Goal: Information Seeking & Learning: Learn about a topic

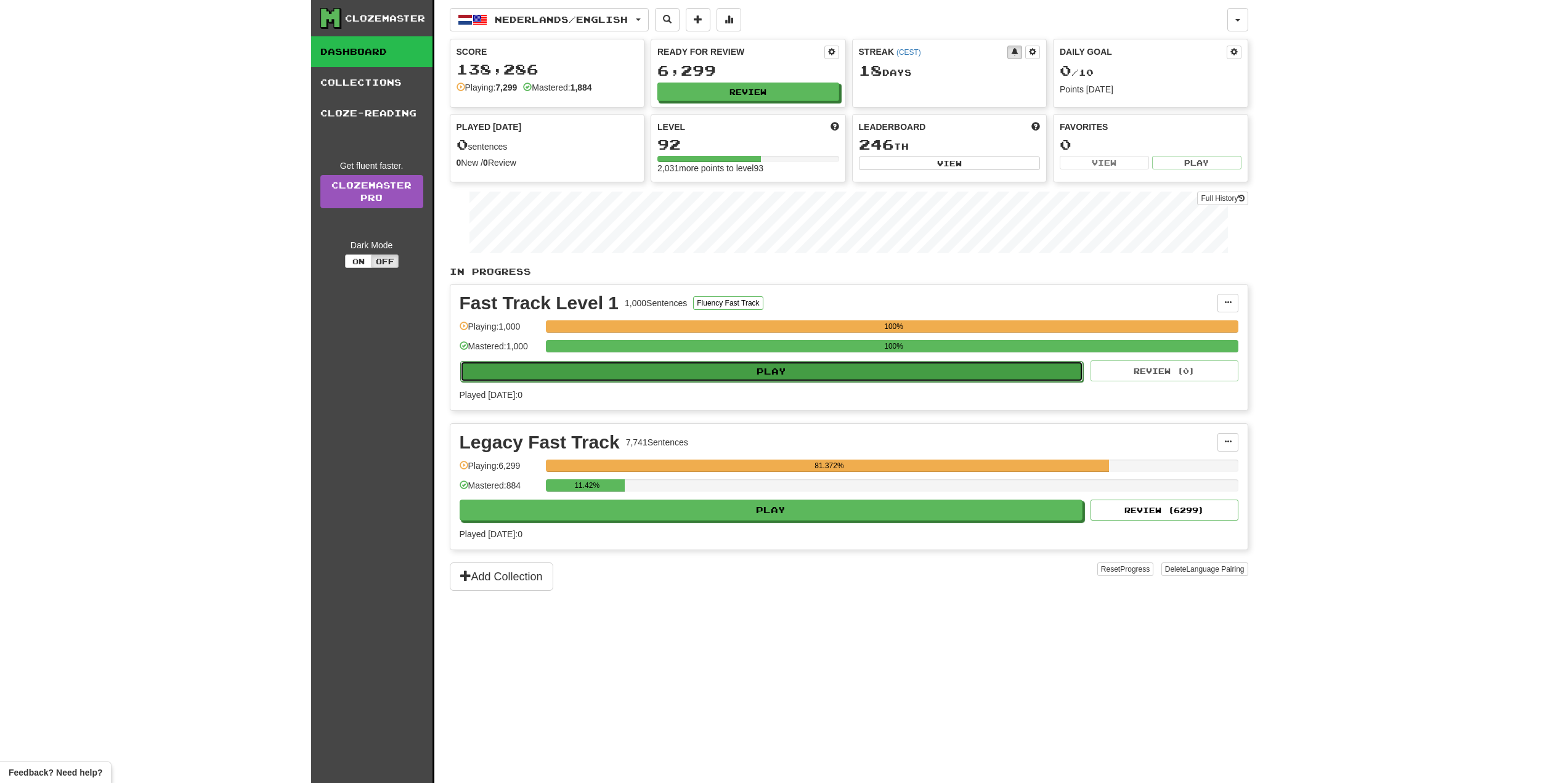
click at [682, 370] on button "Play" at bounding box center [772, 370] width 624 height 21
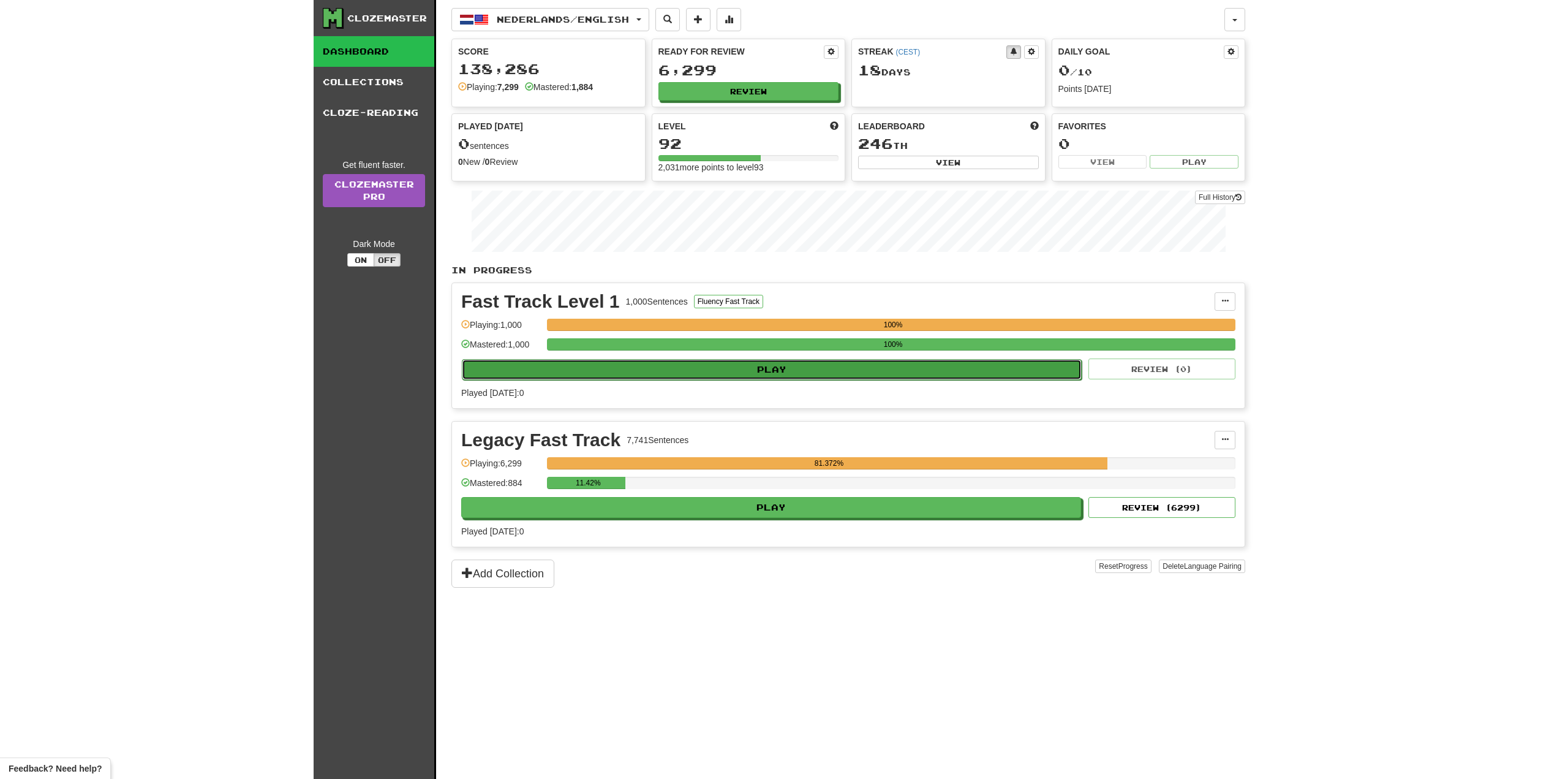
select select "**"
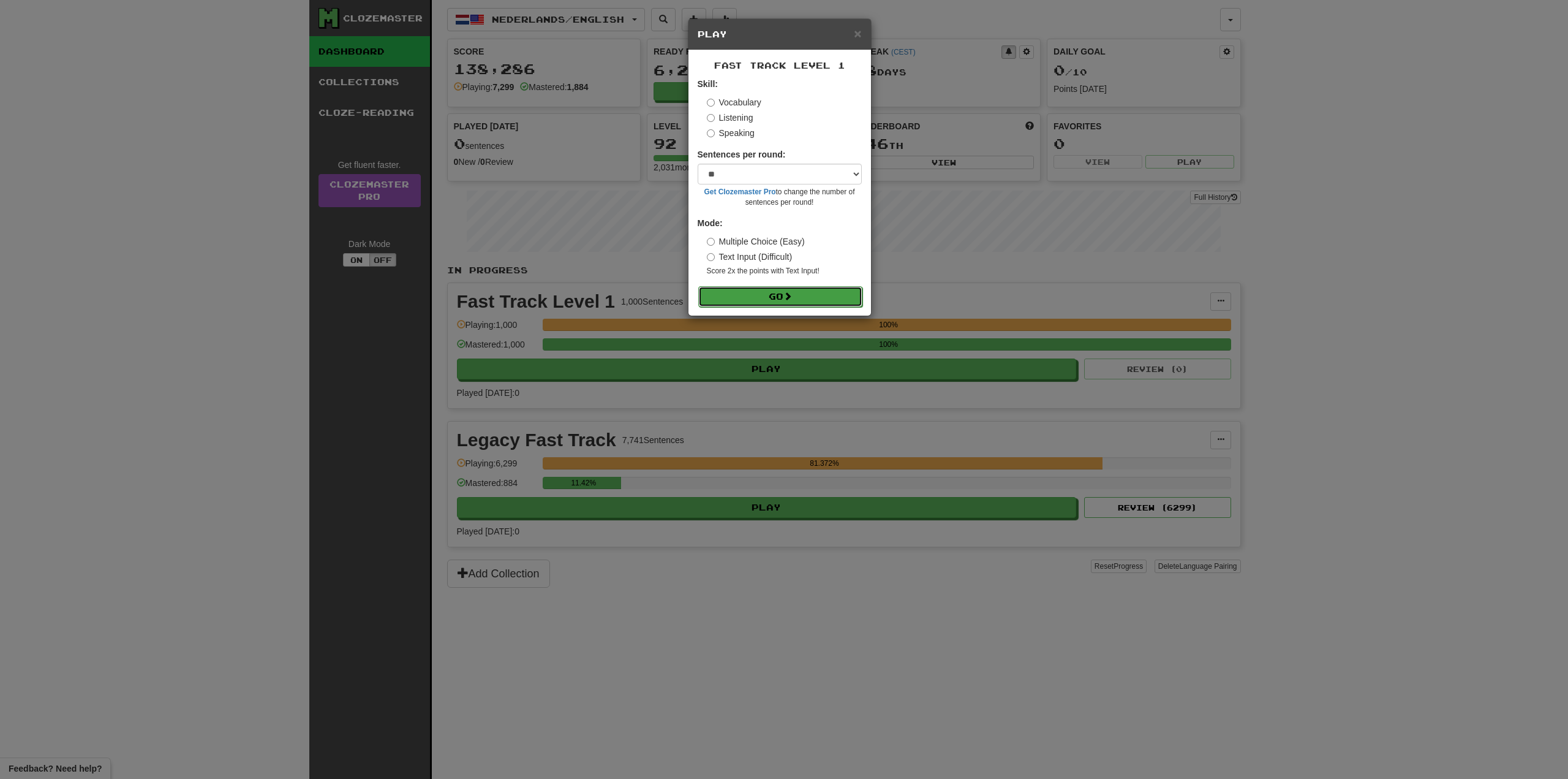
click at [770, 297] on button "Go" at bounding box center [780, 296] width 164 height 21
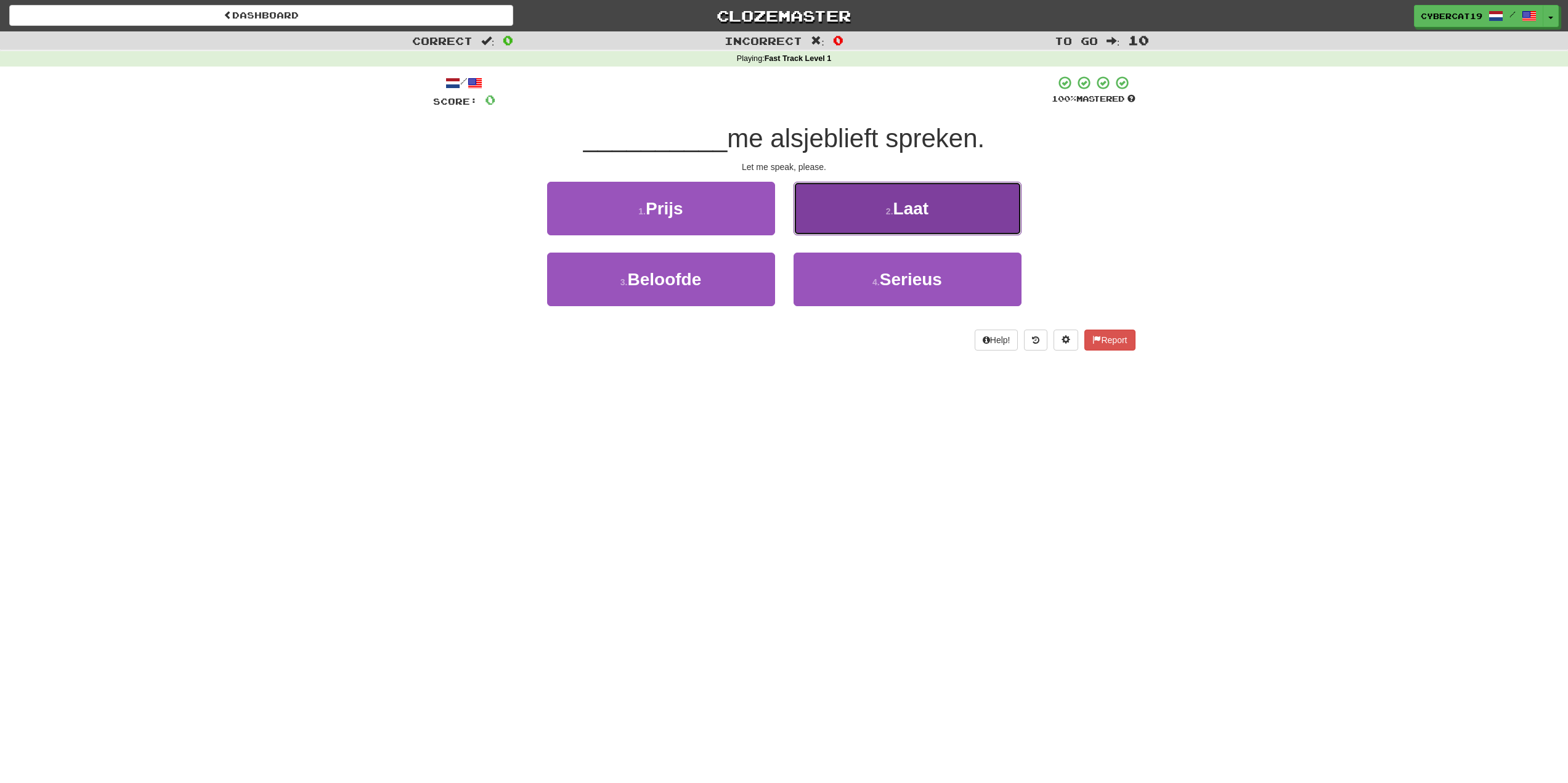
click at [838, 221] on button "2 . Laat" at bounding box center [907, 208] width 228 height 54
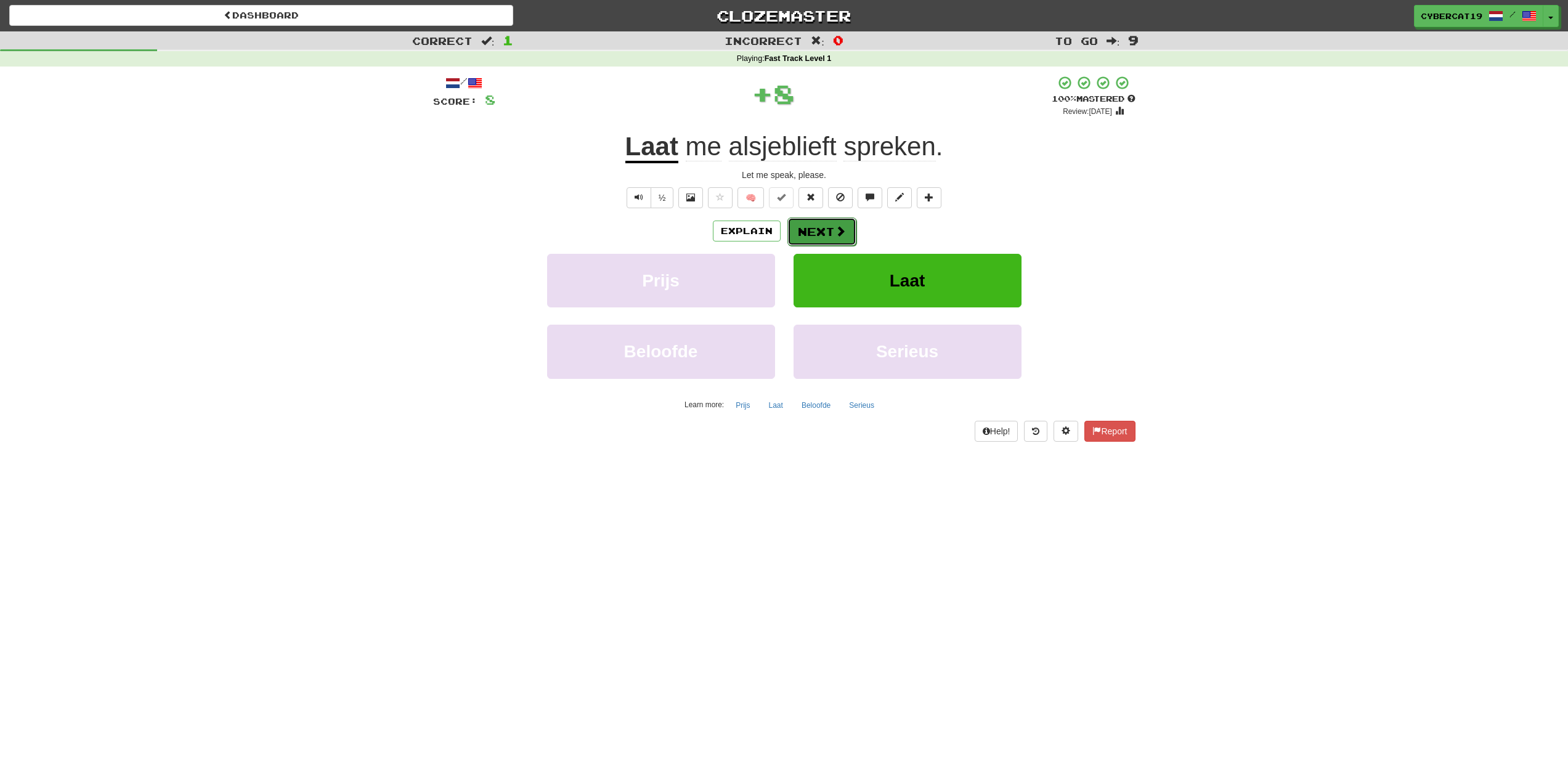
click at [826, 232] on button "Next" at bounding box center [821, 232] width 69 height 28
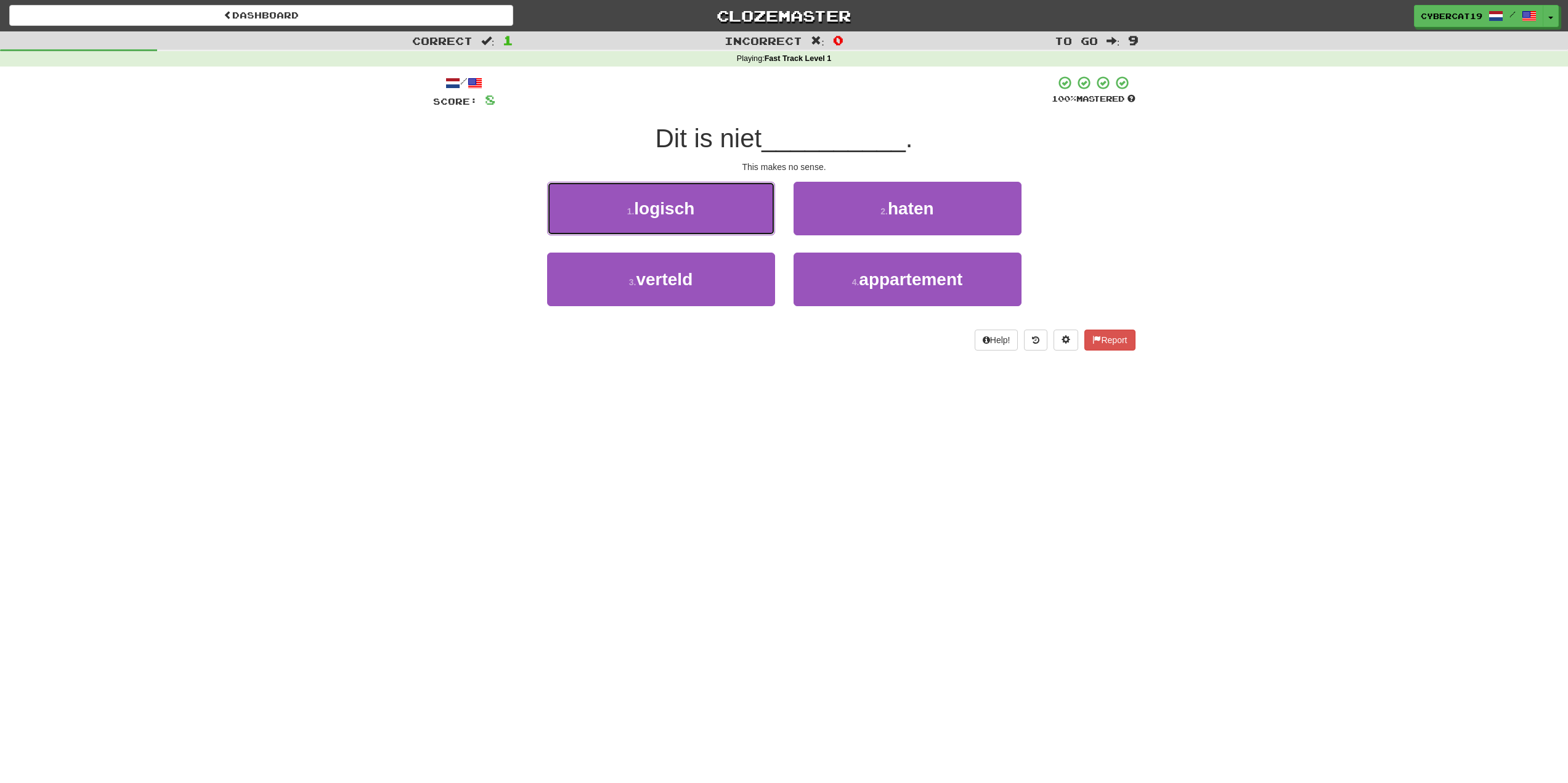
drag, startPoint x: 749, startPoint y: 214, endPoint x: 756, endPoint y: 216, distance: 7.3
click at [749, 214] on button "1 . logisch" at bounding box center [661, 208] width 228 height 54
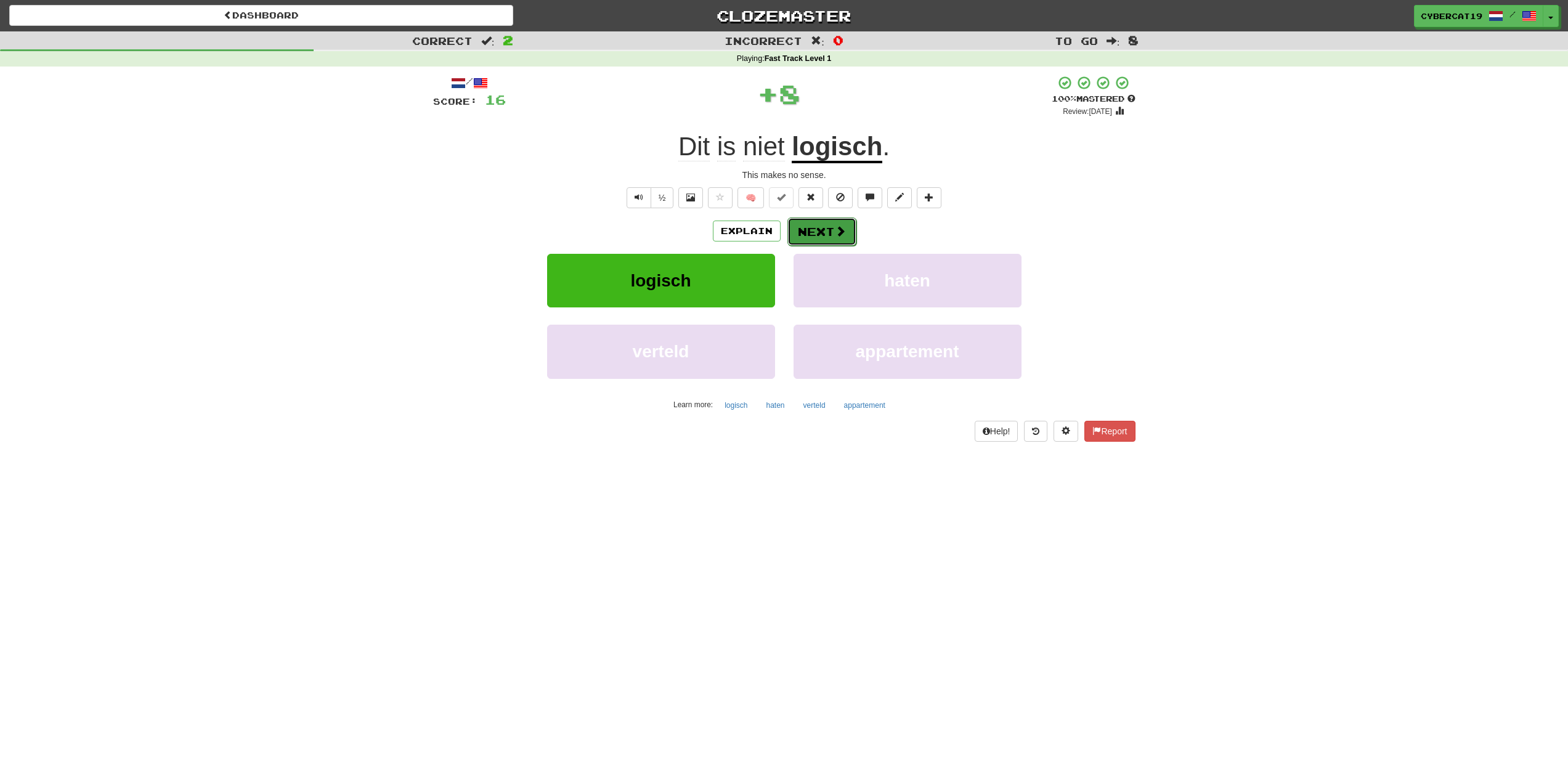
click at [820, 222] on button "Next" at bounding box center [821, 232] width 69 height 28
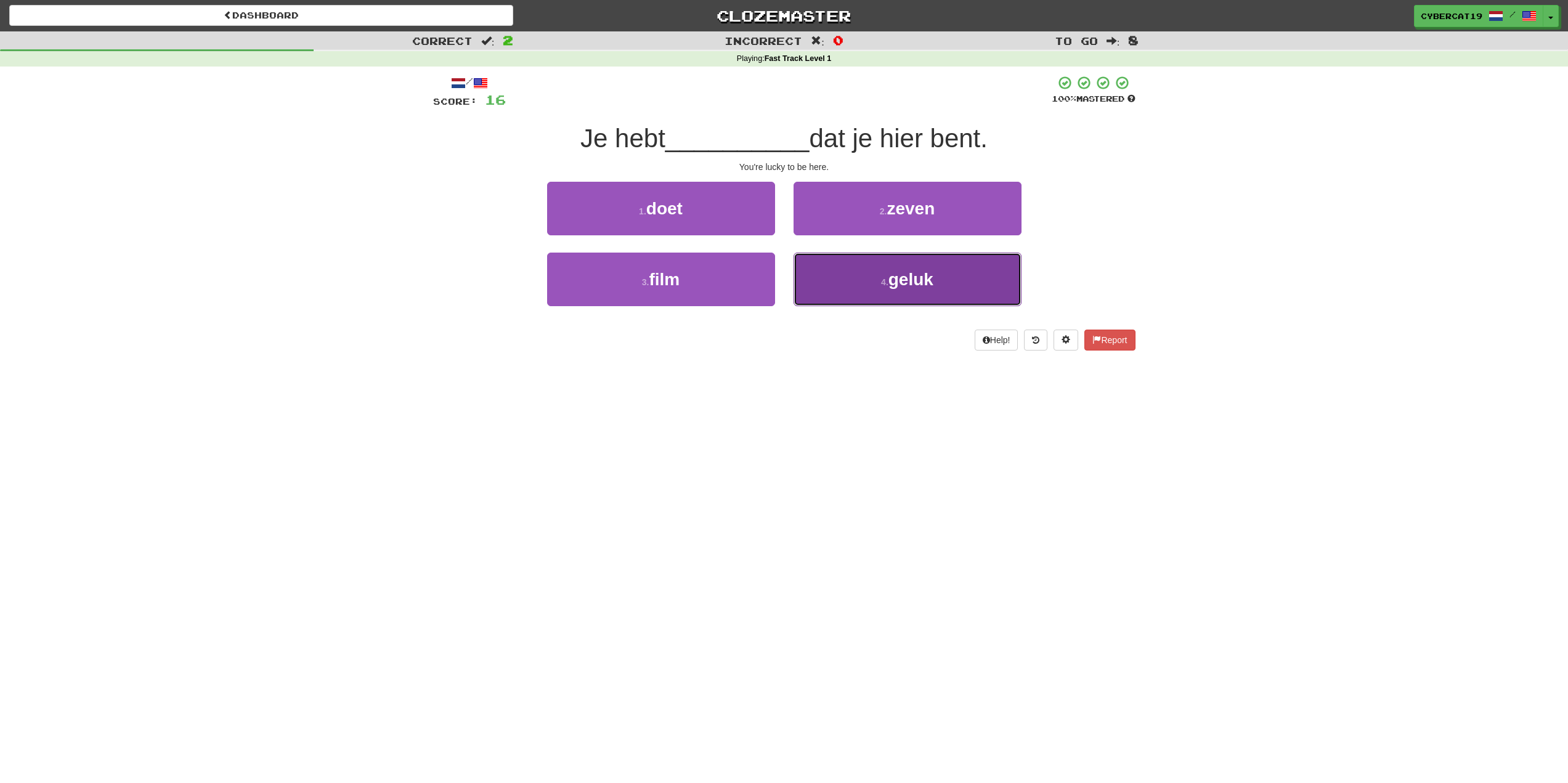
click at [841, 293] on button "4 . geluk" at bounding box center [907, 279] width 228 height 54
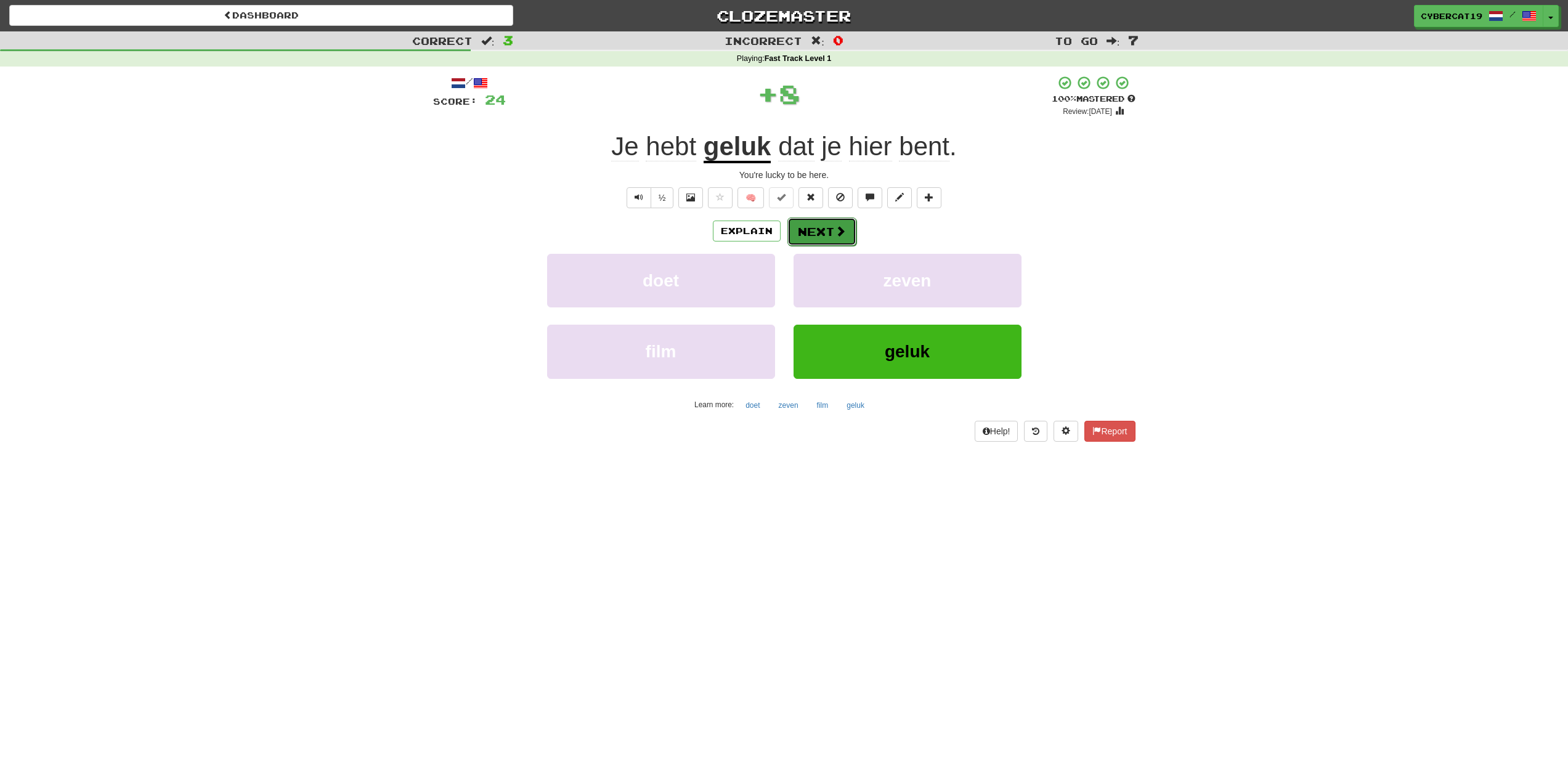
click at [808, 223] on button "Next" at bounding box center [821, 232] width 69 height 28
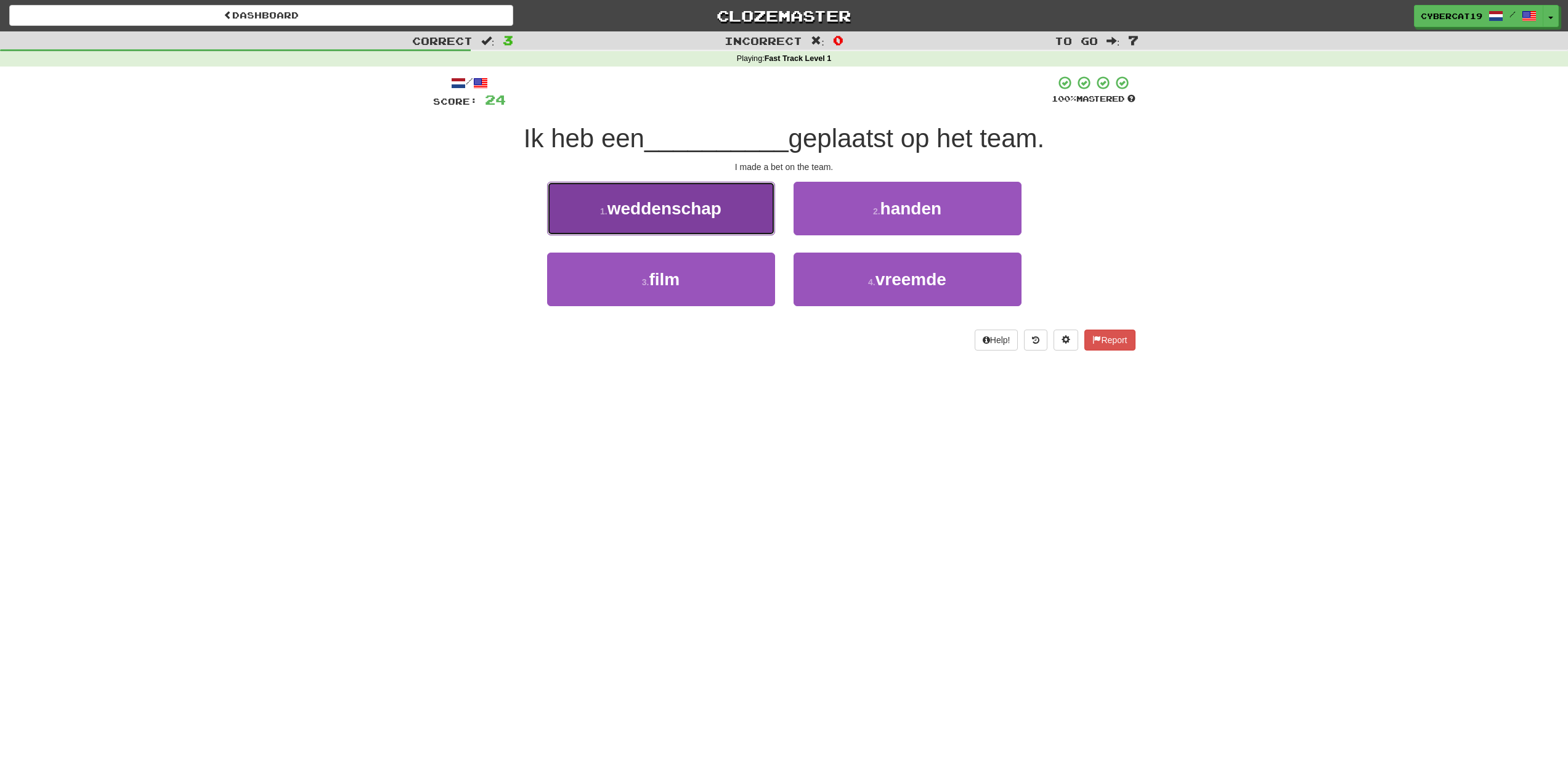
click at [740, 221] on button "1 . weddenschap" at bounding box center [661, 208] width 228 height 54
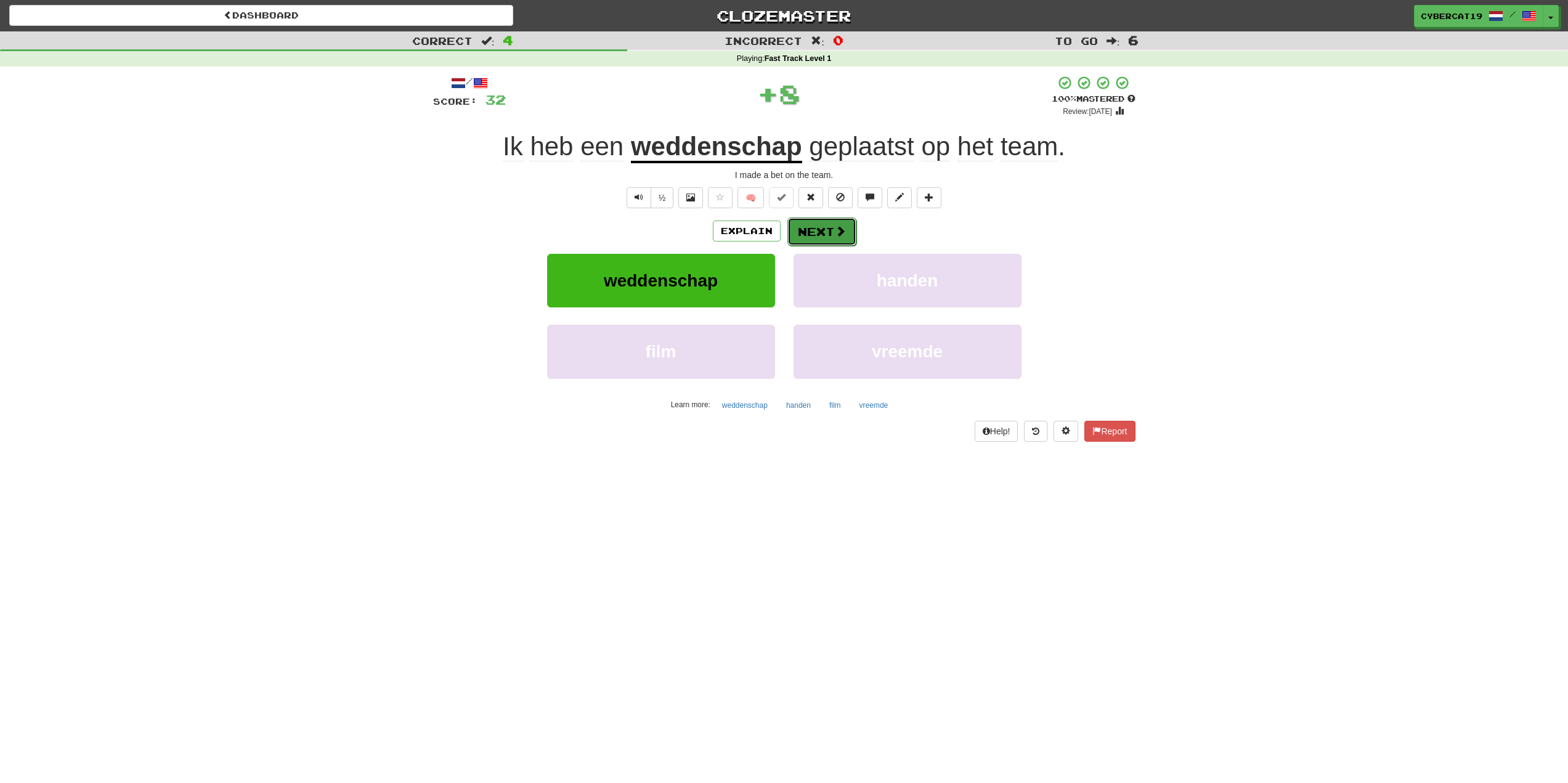
click at [820, 236] on button "Next" at bounding box center [821, 232] width 69 height 28
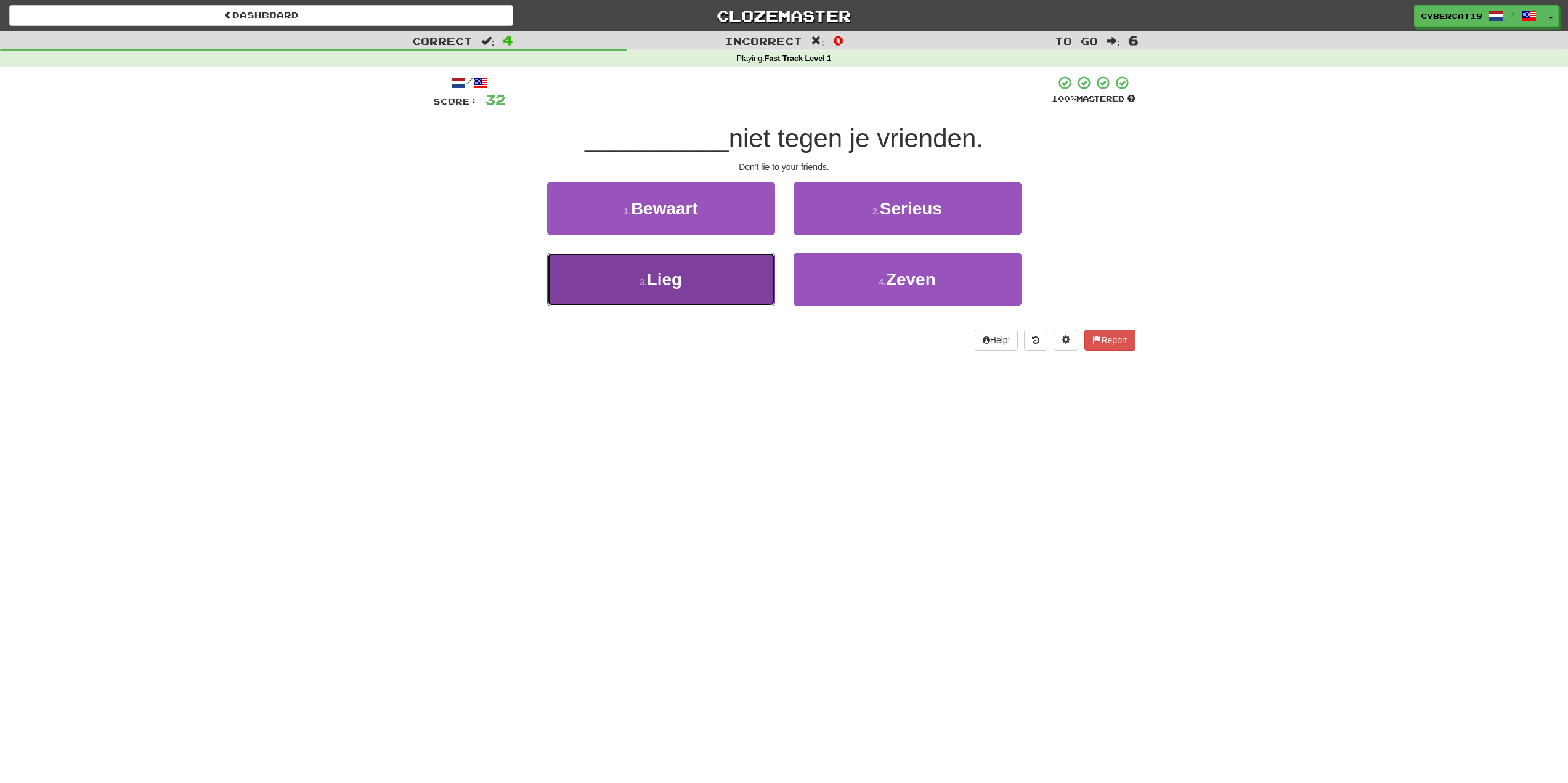
click at [752, 284] on button "3 . [GEOGRAPHIC_DATA]" at bounding box center [661, 279] width 228 height 54
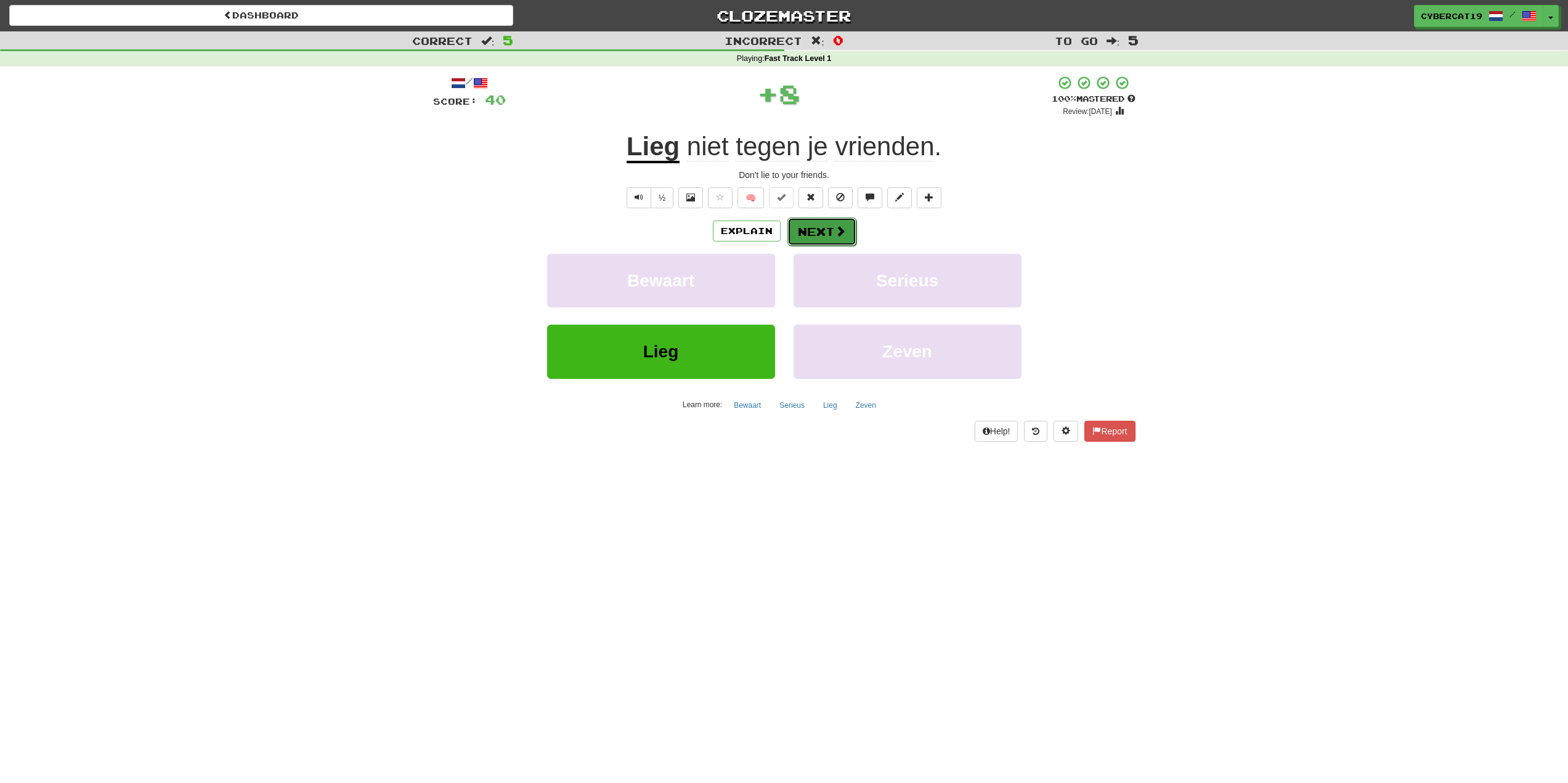
click at [821, 232] on button "Next" at bounding box center [821, 232] width 69 height 28
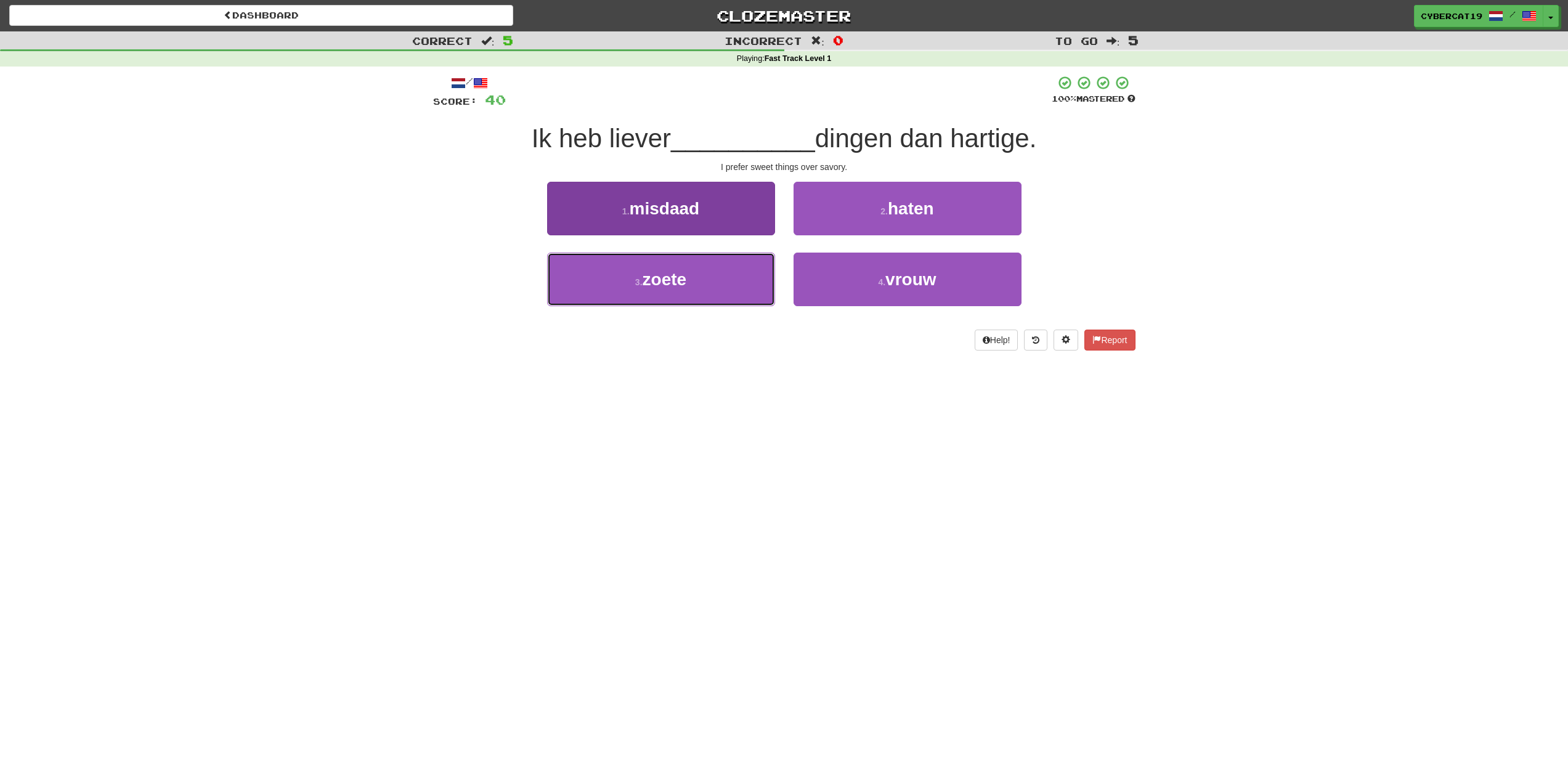
click at [722, 284] on button "3 . zoete" at bounding box center [661, 279] width 228 height 54
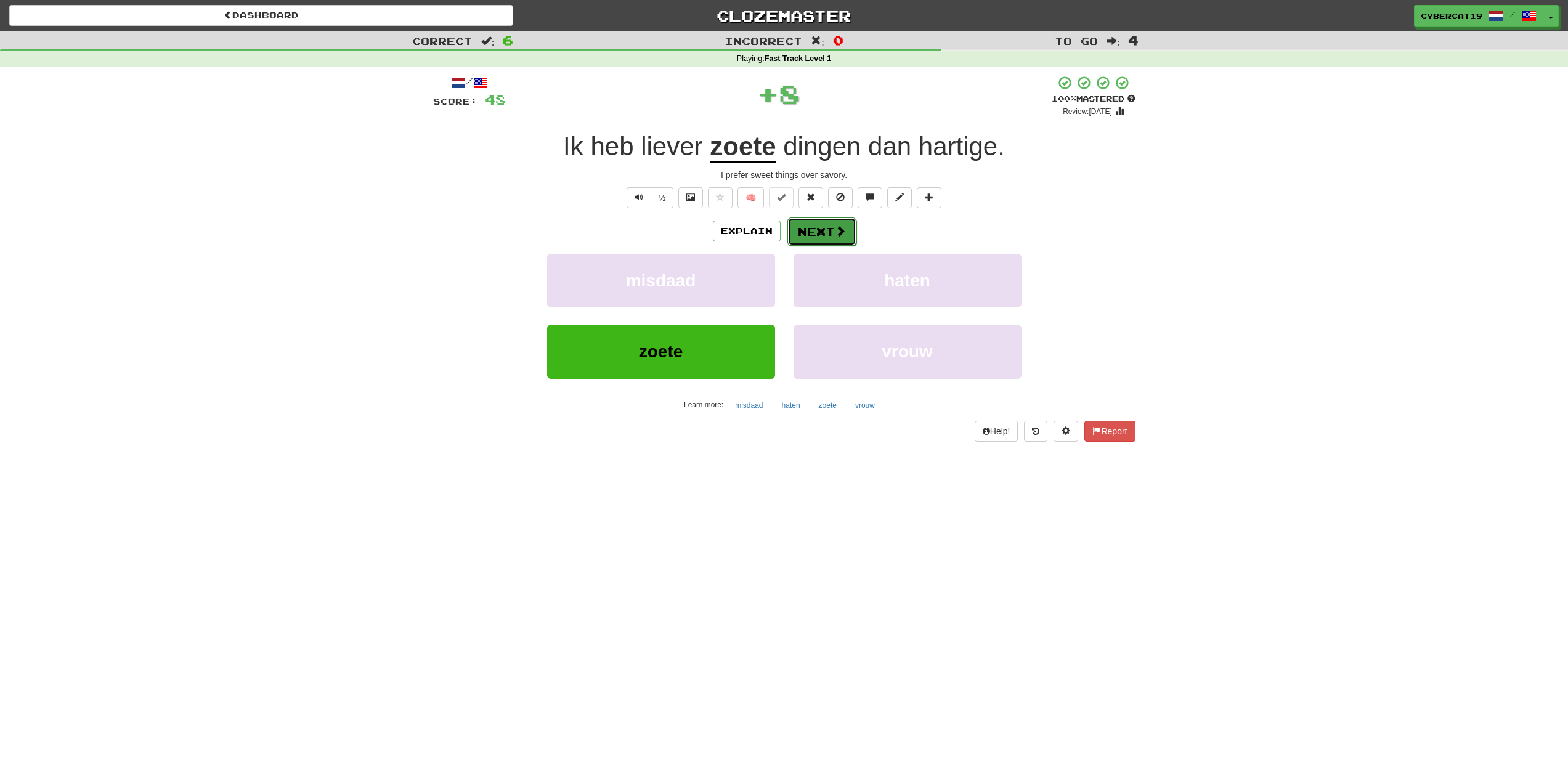
click at [810, 233] on button "Next" at bounding box center [821, 232] width 69 height 28
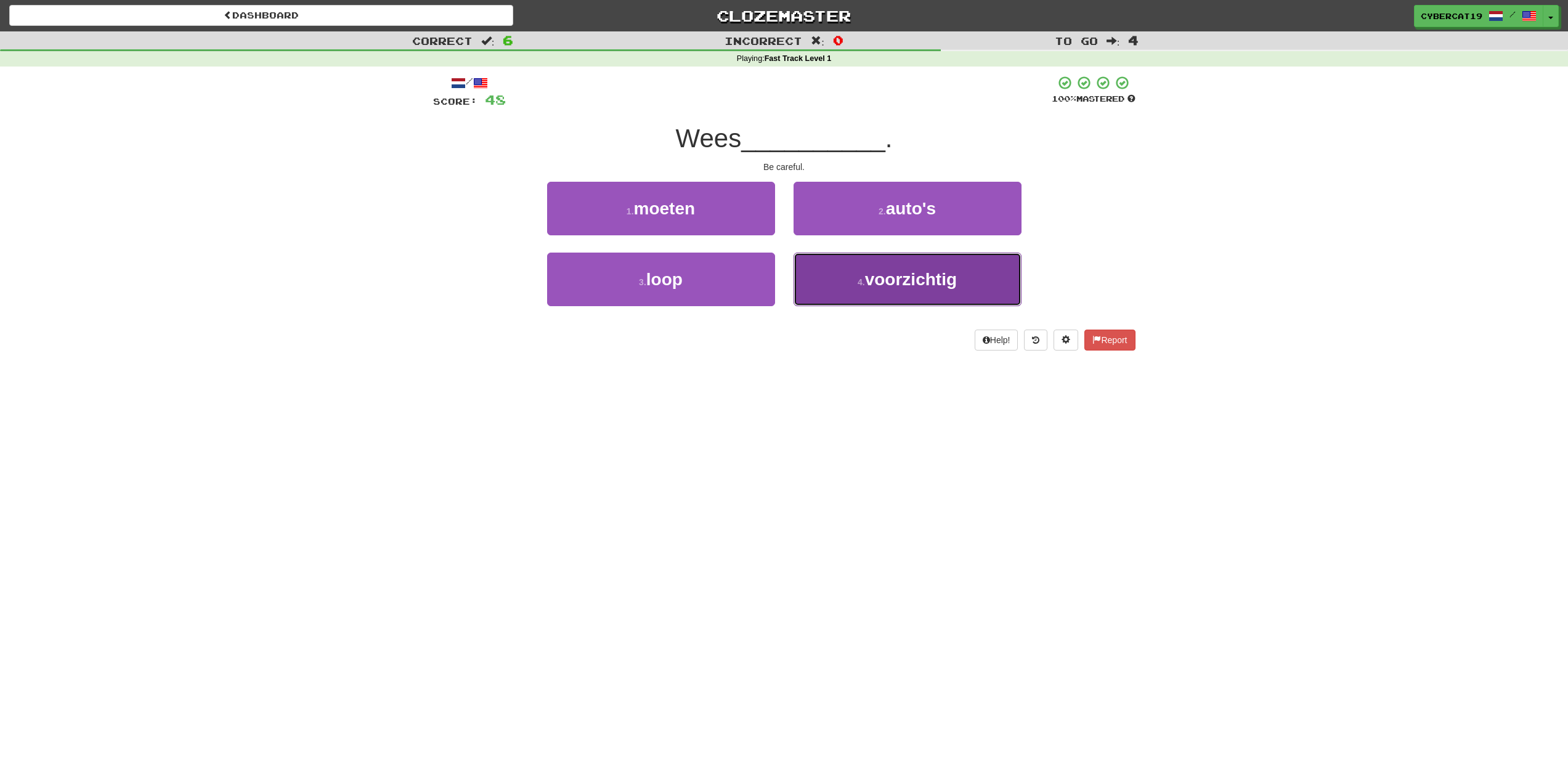
click at [863, 275] on button "4 . voorzichtig" at bounding box center [907, 279] width 228 height 54
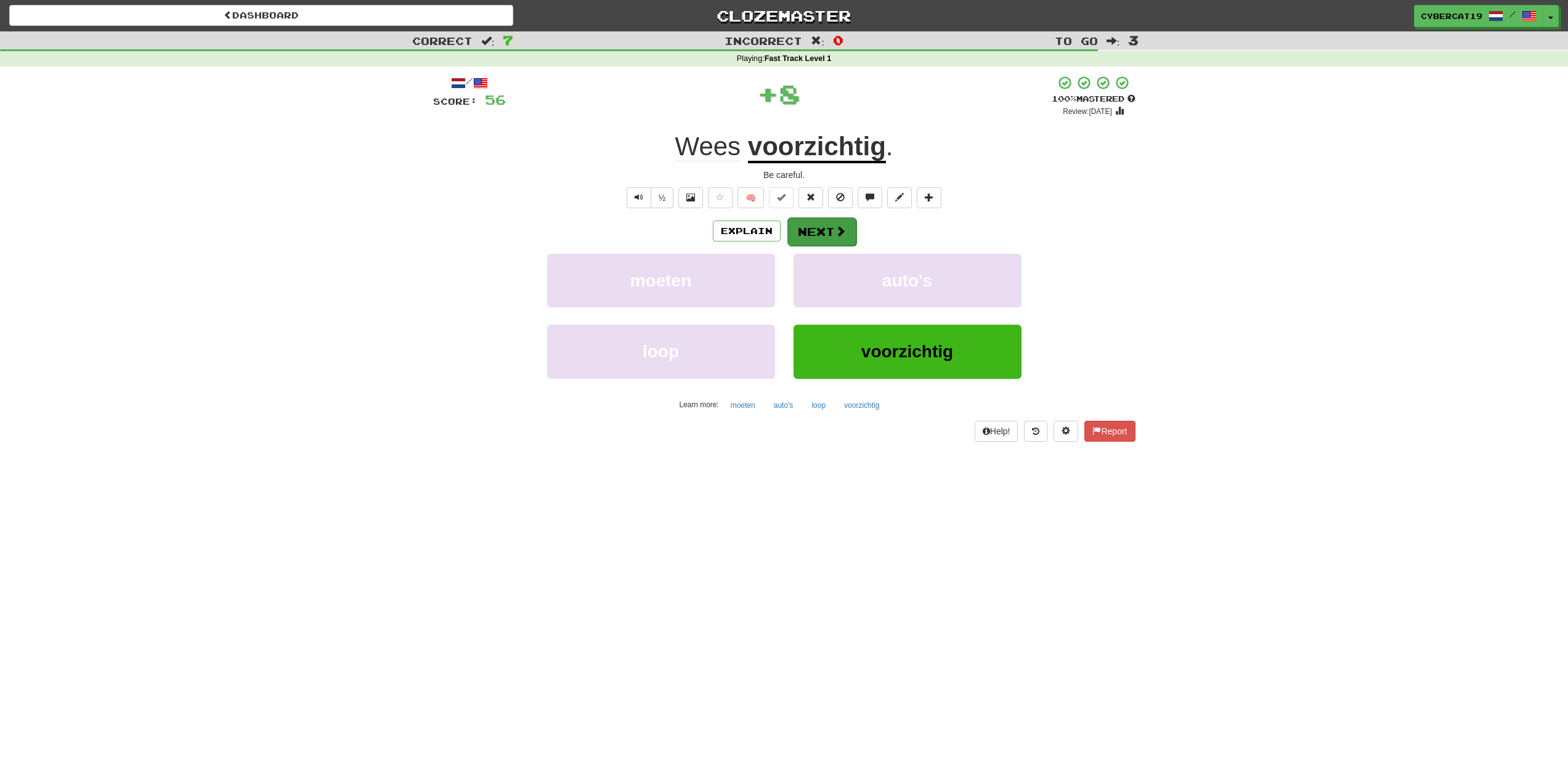
click at [829, 217] on div "Explain Next" at bounding box center [784, 231] width 702 height 28
click at [815, 233] on button "Next" at bounding box center [821, 232] width 69 height 28
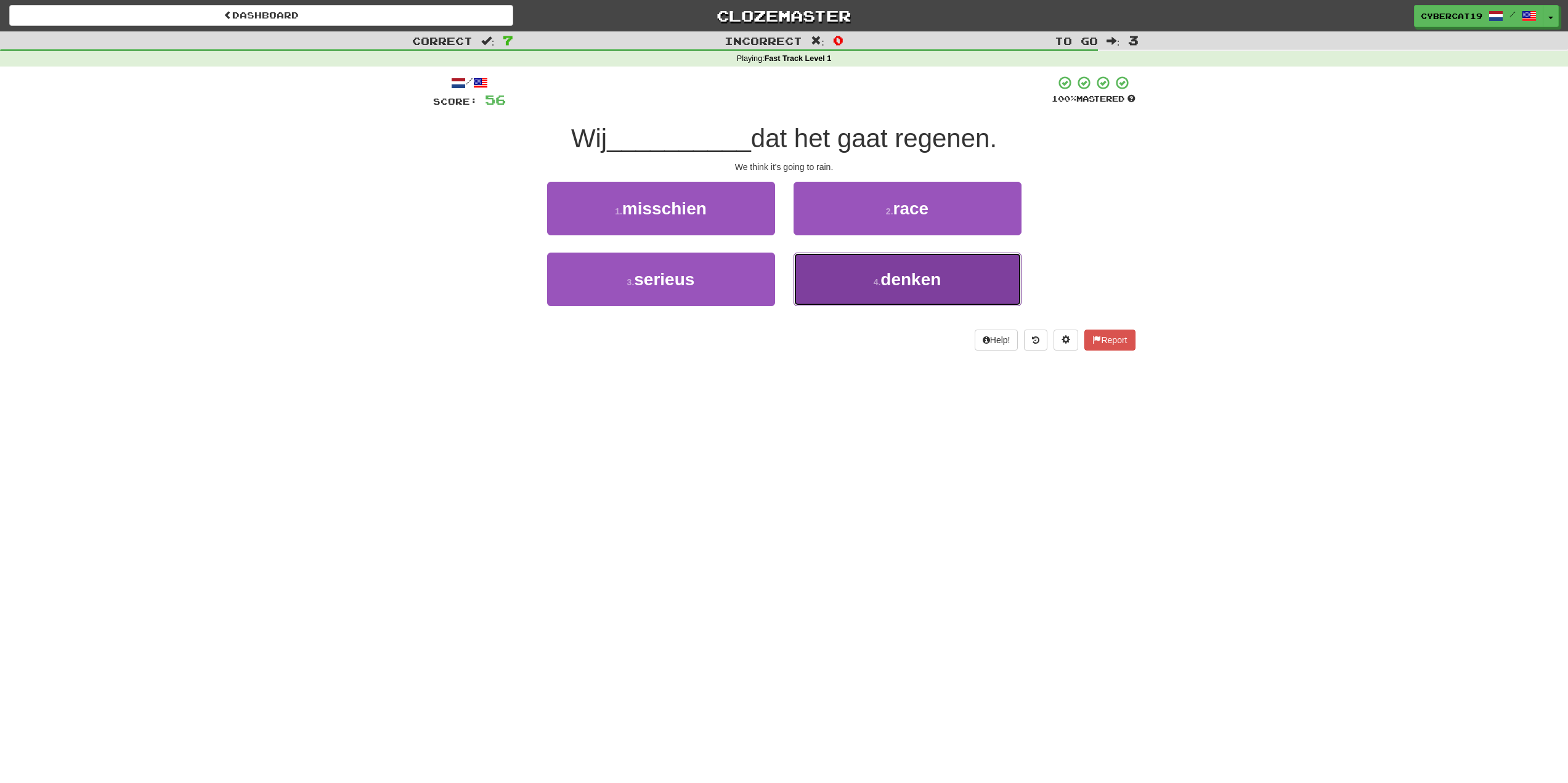
click at [849, 282] on button "4 . denken" at bounding box center [907, 279] width 228 height 54
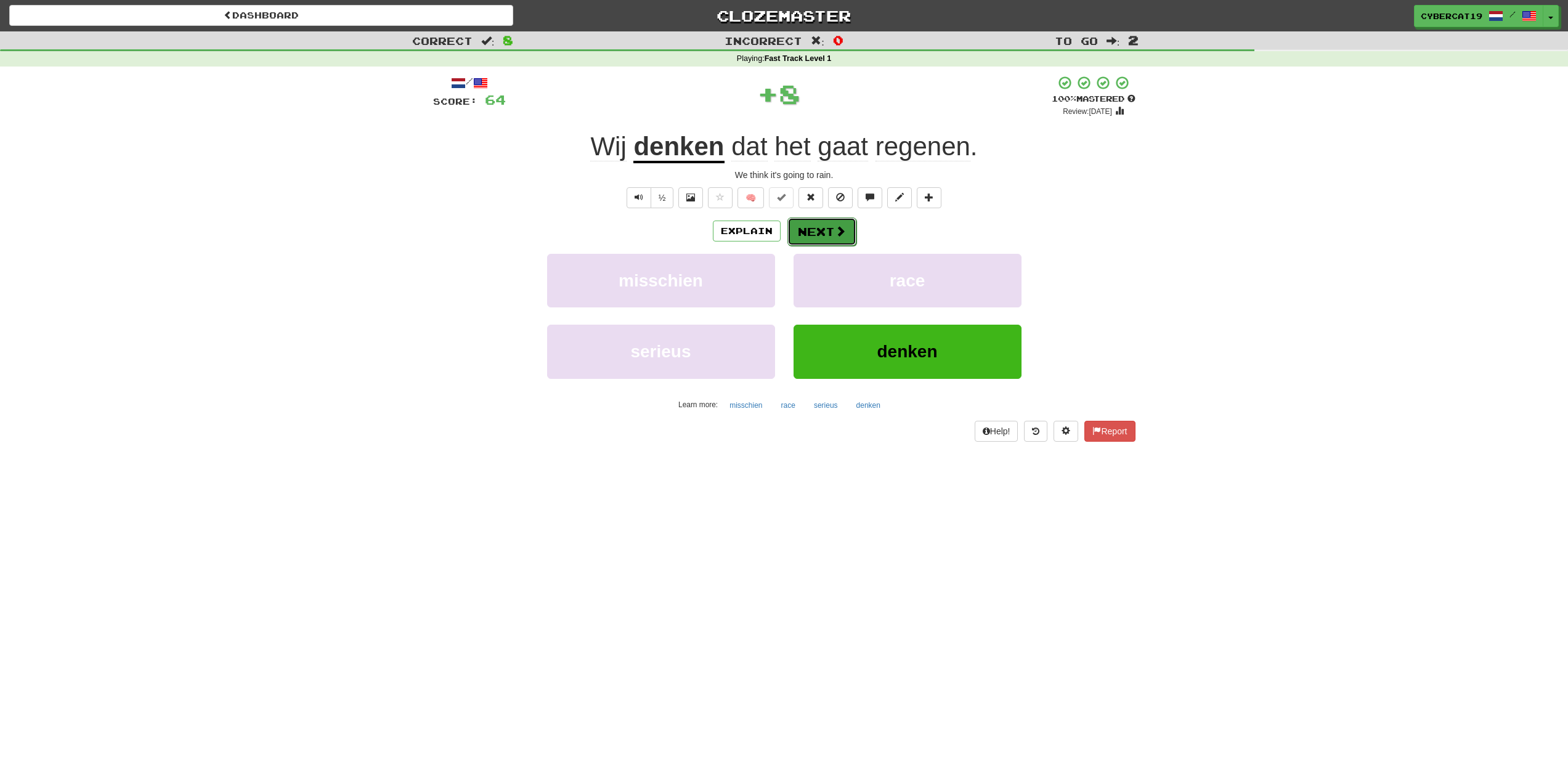
click at [808, 221] on button "Next" at bounding box center [821, 232] width 69 height 28
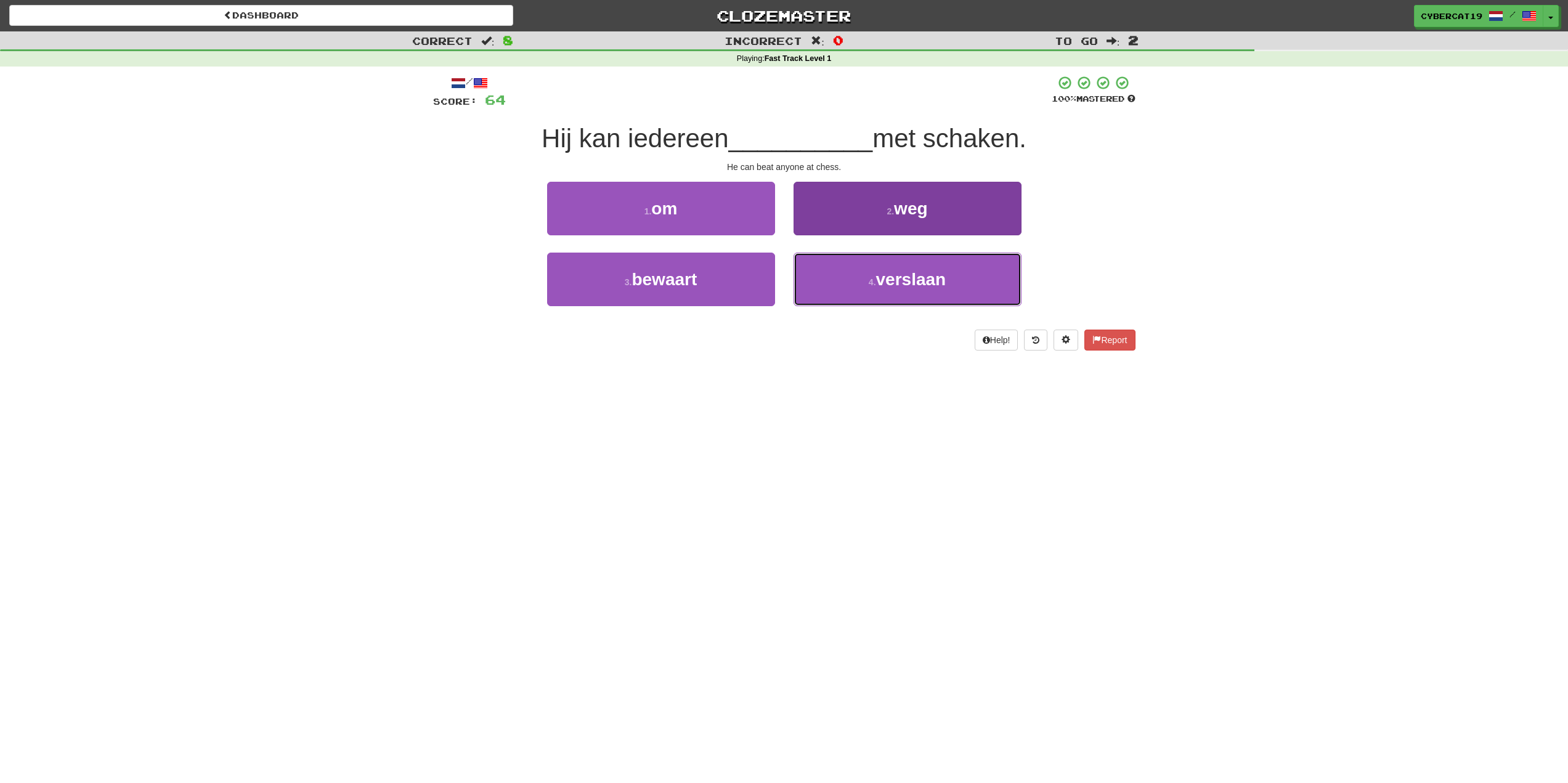
click at [849, 286] on button "4 . verslaan" at bounding box center [907, 279] width 228 height 54
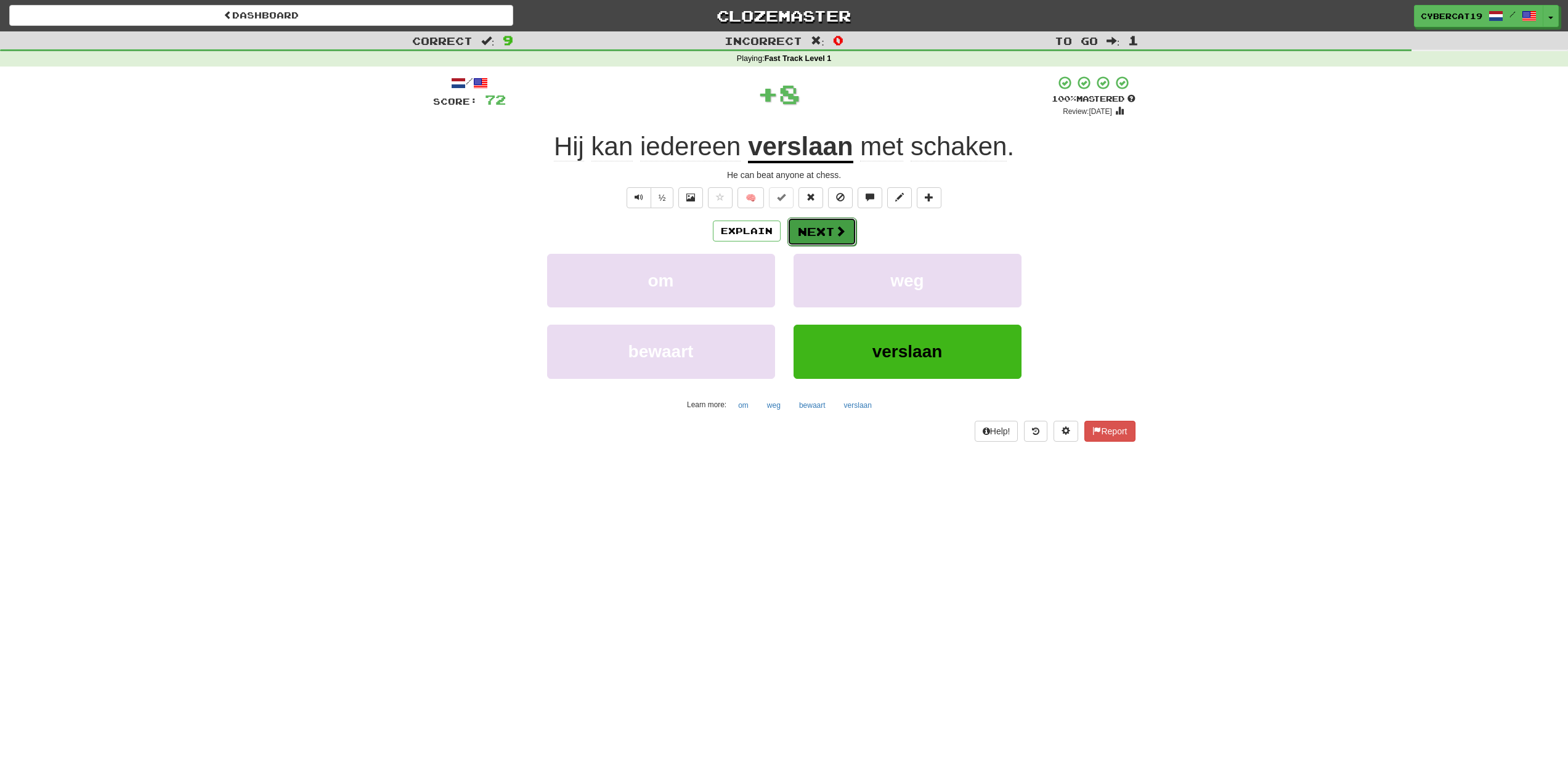
click at [827, 237] on button "Next" at bounding box center [821, 232] width 69 height 28
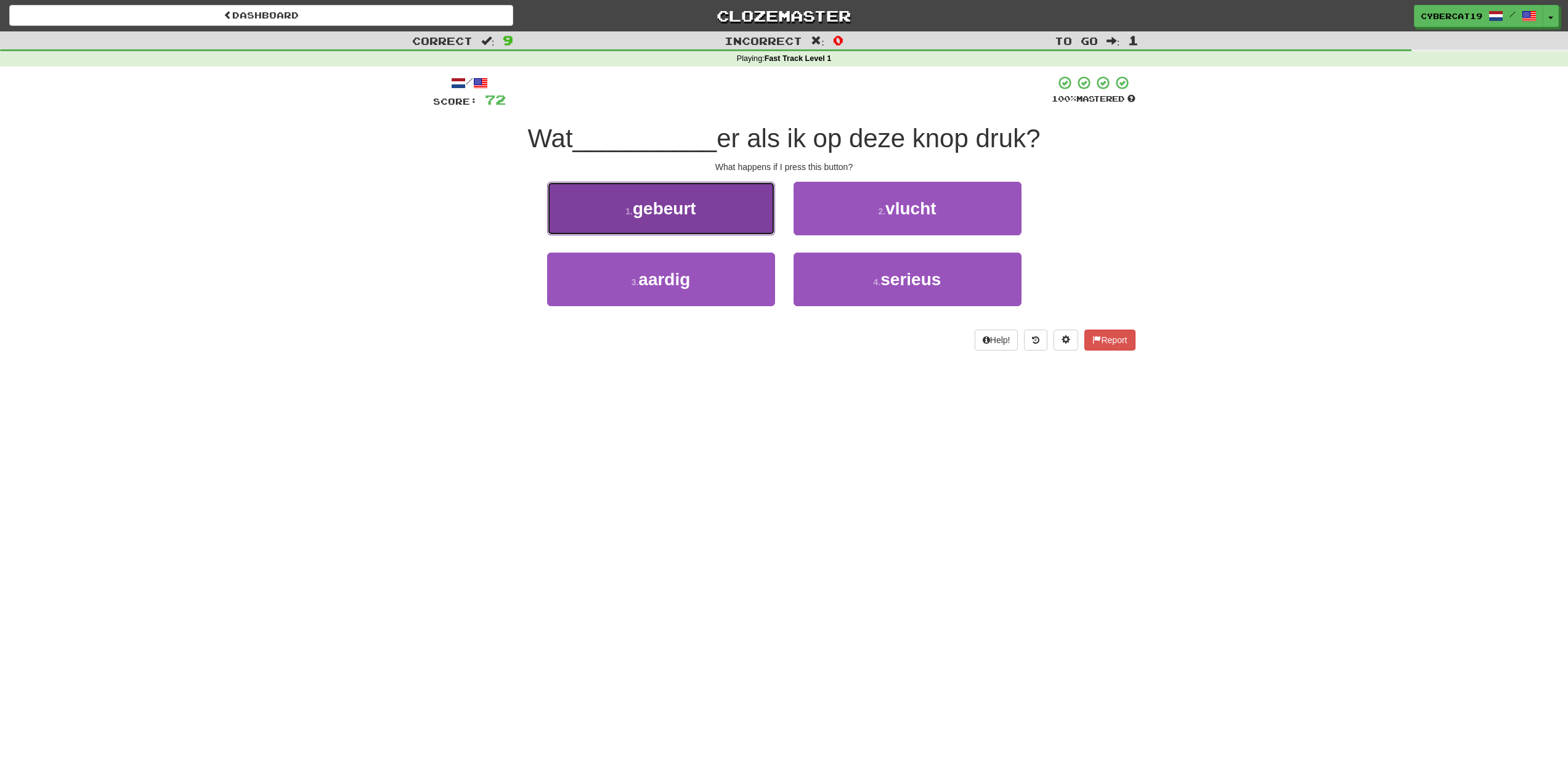
click at [719, 219] on button "1 . gebeurt" at bounding box center [661, 208] width 228 height 54
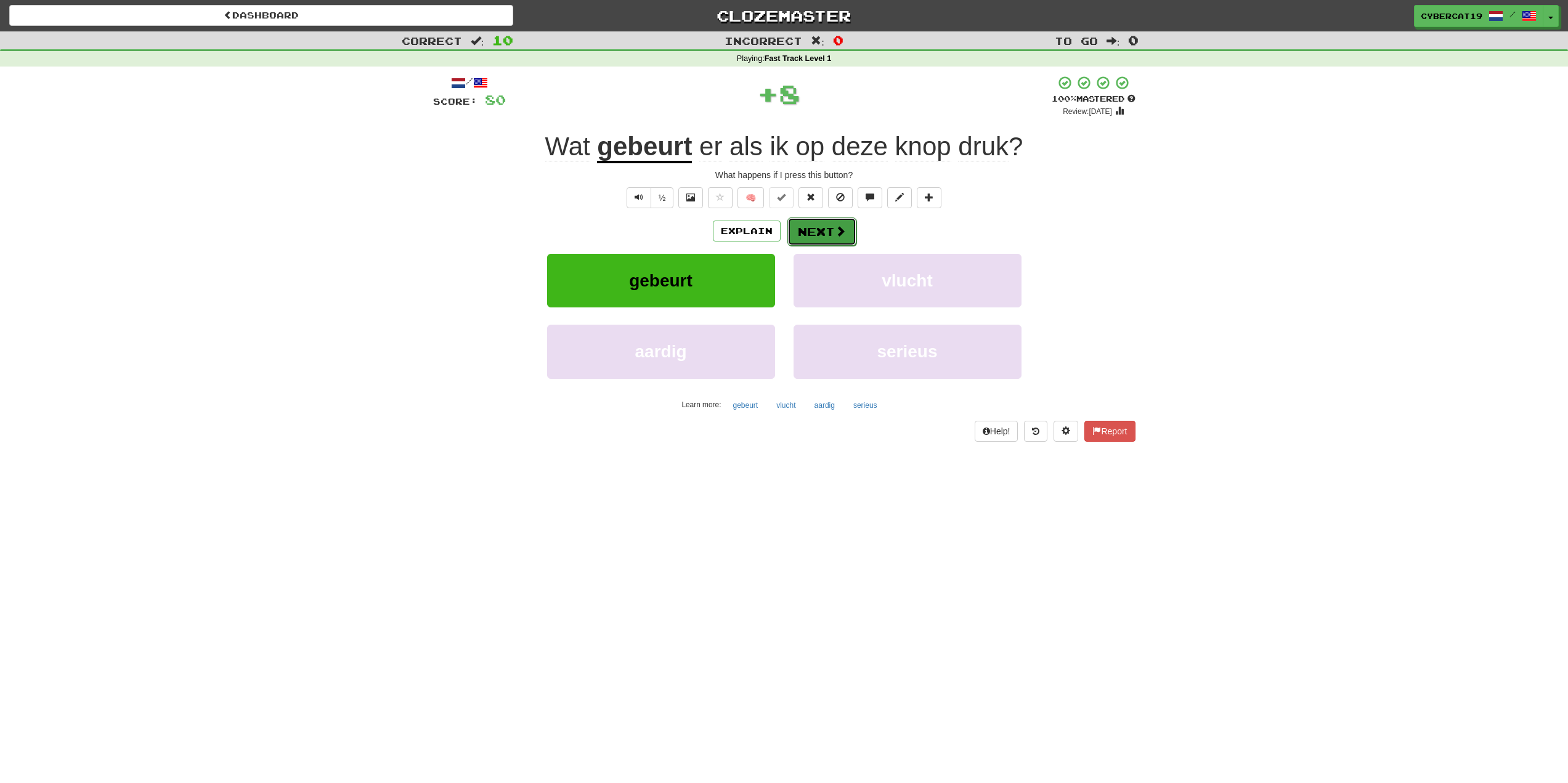
click at [832, 244] on button "Next" at bounding box center [821, 232] width 69 height 28
